Goal: Navigation & Orientation: Find specific page/section

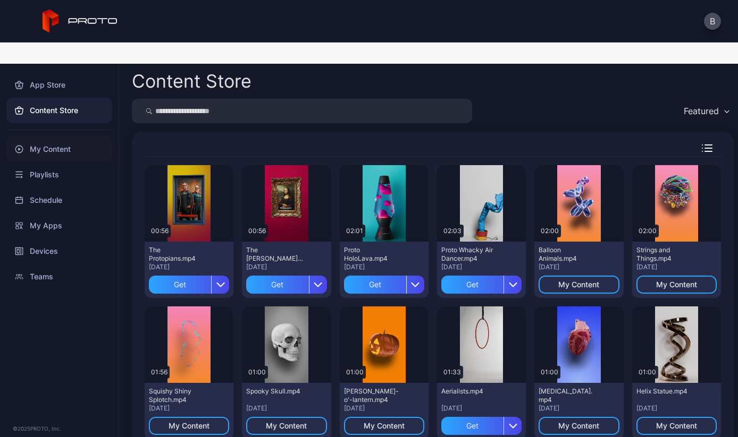
click at [50, 137] on div "My Content" at bounding box center [59, 150] width 106 height 26
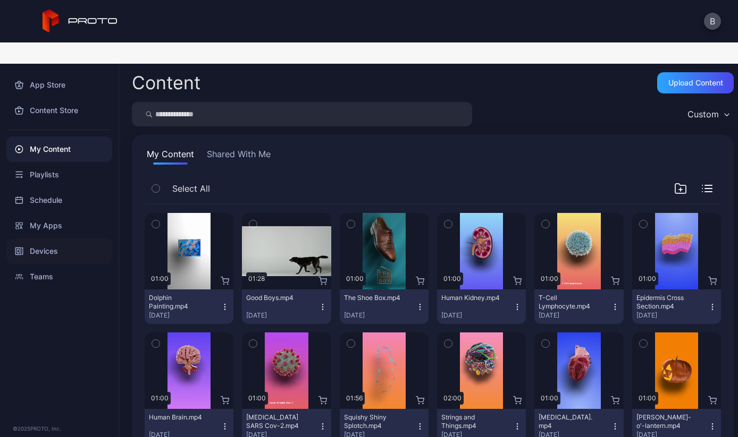
click at [35, 239] on div "Devices" at bounding box center [59, 252] width 106 height 26
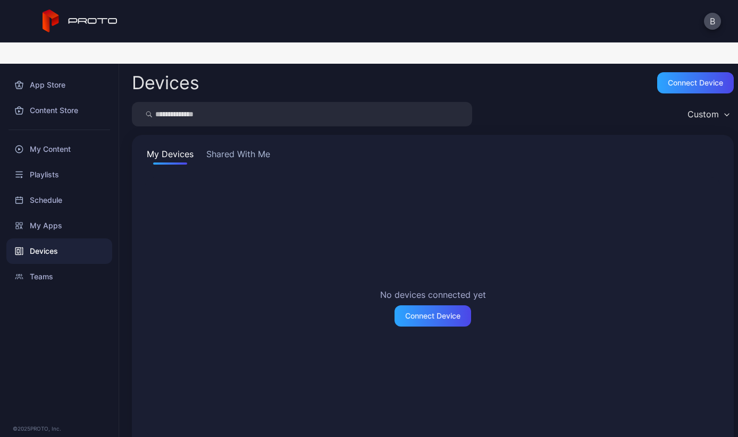
click at [234, 148] on button "Shared With Me" at bounding box center [238, 156] width 68 height 17
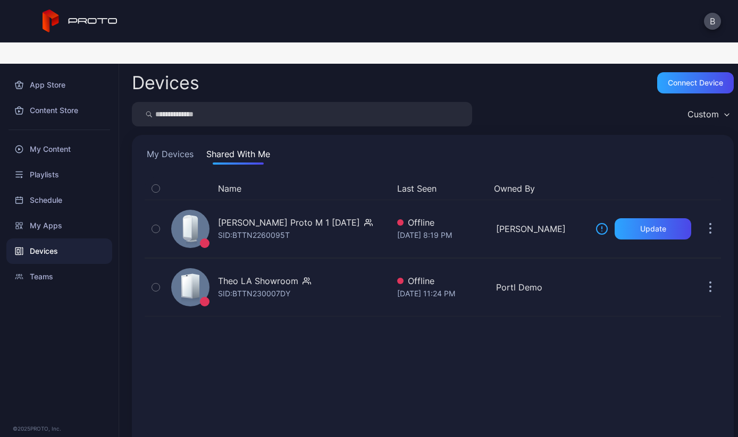
click at [155, 183] on icon "button" at bounding box center [155, 189] width 7 height 12
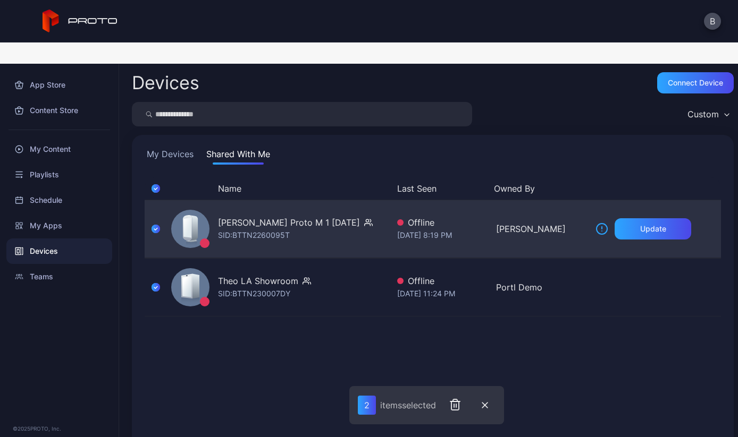
click at [153, 223] on icon "button" at bounding box center [155, 229] width 9 height 12
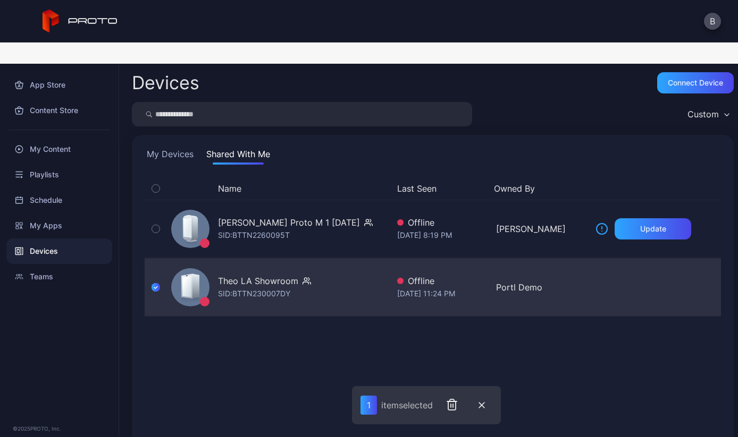
click at [153, 282] on icon "button" at bounding box center [155, 288] width 9 height 12
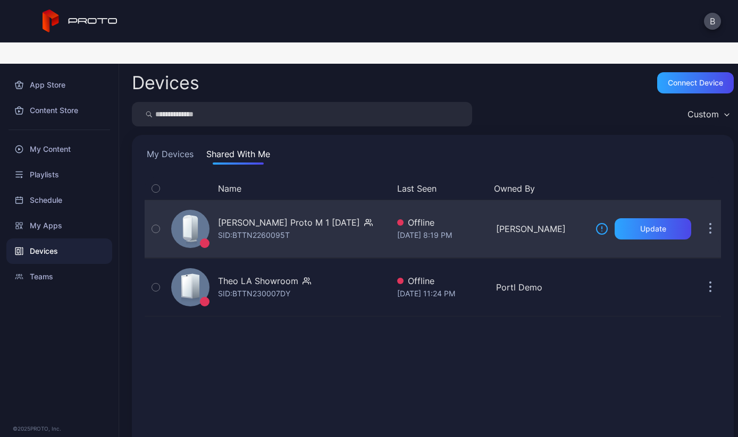
click at [153, 200] on button "button" at bounding box center [156, 228] width 22 height 57
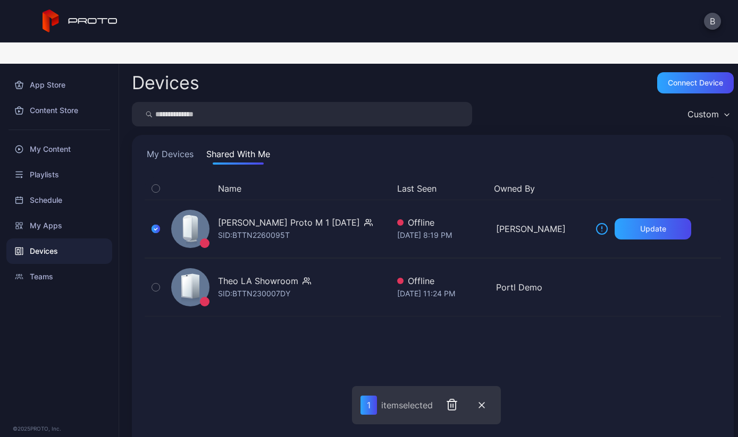
click at [156, 183] on icon "button" at bounding box center [155, 189] width 7 height 12
click at [156, 183] on icon "button" at bounding box center [155, 189] width 9 height 12
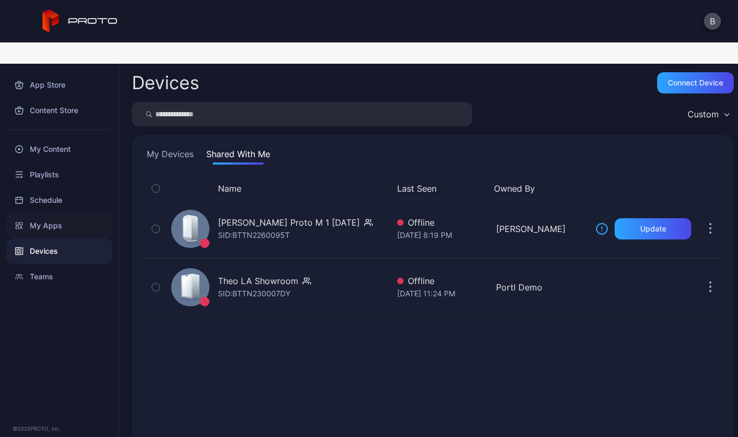
click at [66, 213] on div "My Apps" at bounding box center [59, 226] width 106 height 26
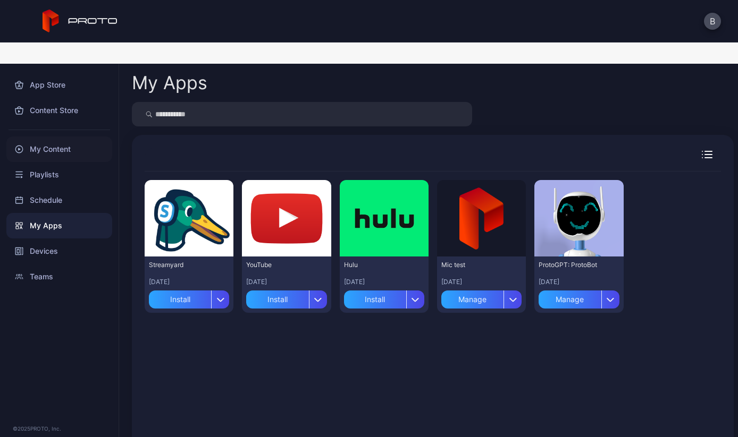
click at [69, 137] on div "My Content" at bounding box center [59, 150] width 106 height 26
